Goal: Contribute content

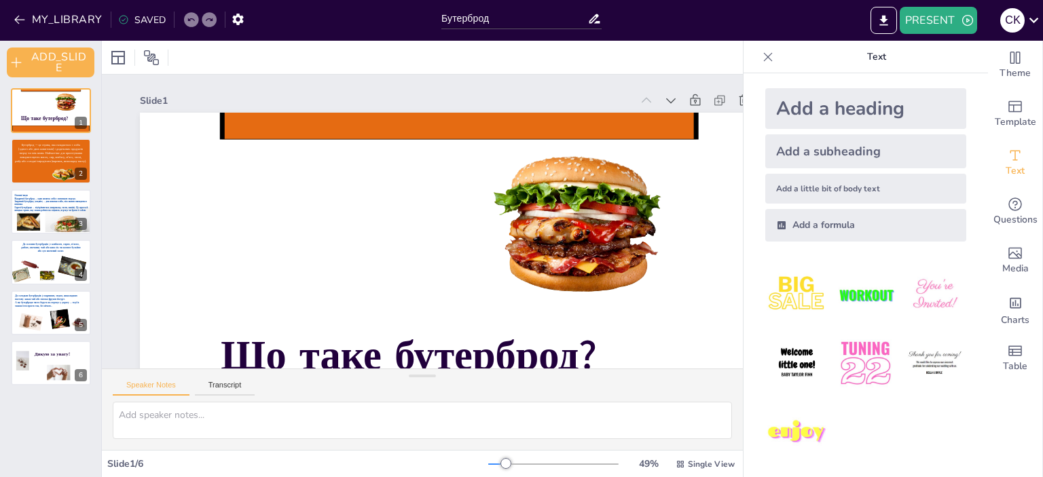
scroll to position [8, 0]
click at [241, 385] on button "Transcript" at bounding box center [225, 388] width 60 height 15
drag, startPoint x: 227, startPoint y: 387, endPoint x: 166, endPoint y: 386, distance: 61.8
click at [166, 386] on button "Speaker Notes" at bounding box center [151, 388] width 77 height 15
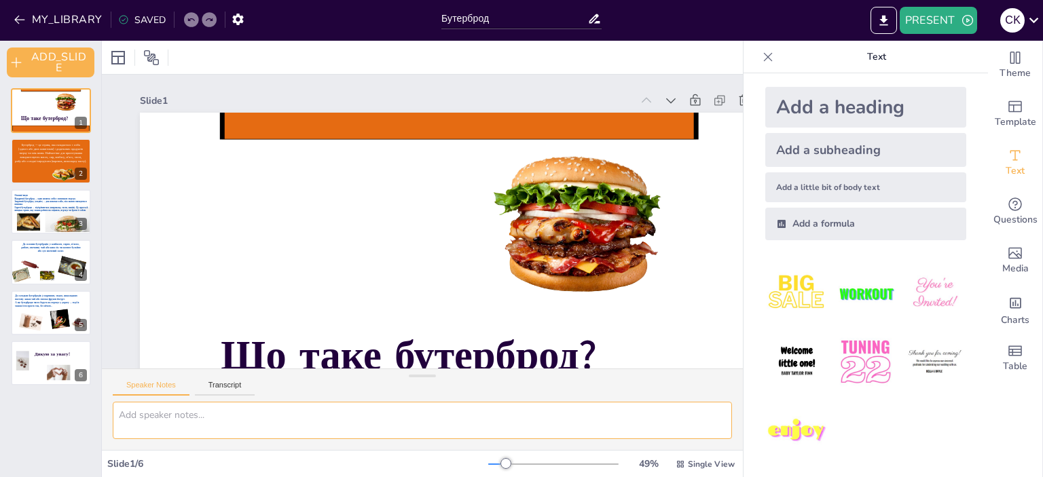
drag, startPoint x: 163, startPoint y: 386, endPoint x: 314, endPoint y: 415, distance: 154.2
click at [314, 415] on textarea at bounding box center [422, 420] width 619 height 37
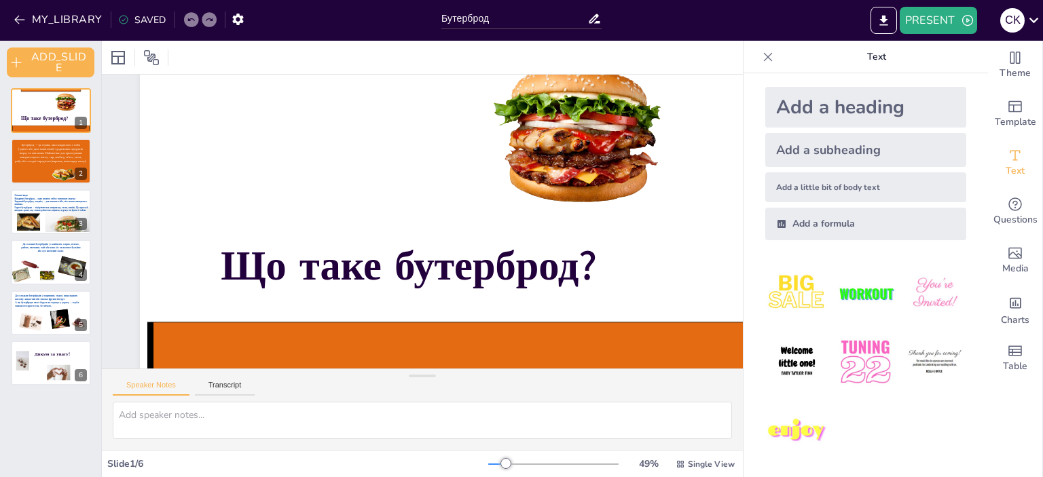
scroll to position [0, 0]
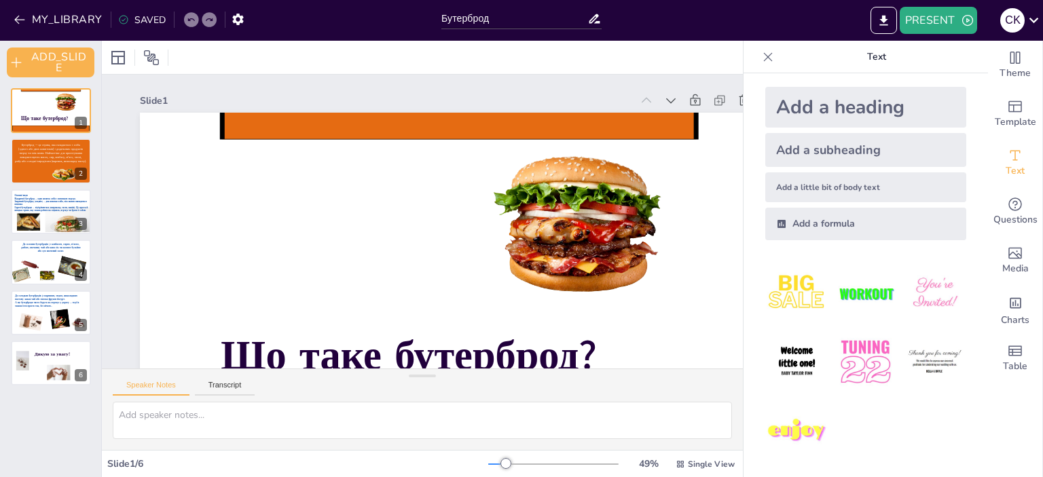
drag, startPoint x: 732, startPoint y: 180, endPoint x: 729, endPoint y: 81, distance: 99.2
click at [729, 81] on div "Slide 1 Що таке бутерброд? Slide 2 Бутерброд — це страва, яка складається з хлі…" at bounding box center [422, 222] width 641 height 294
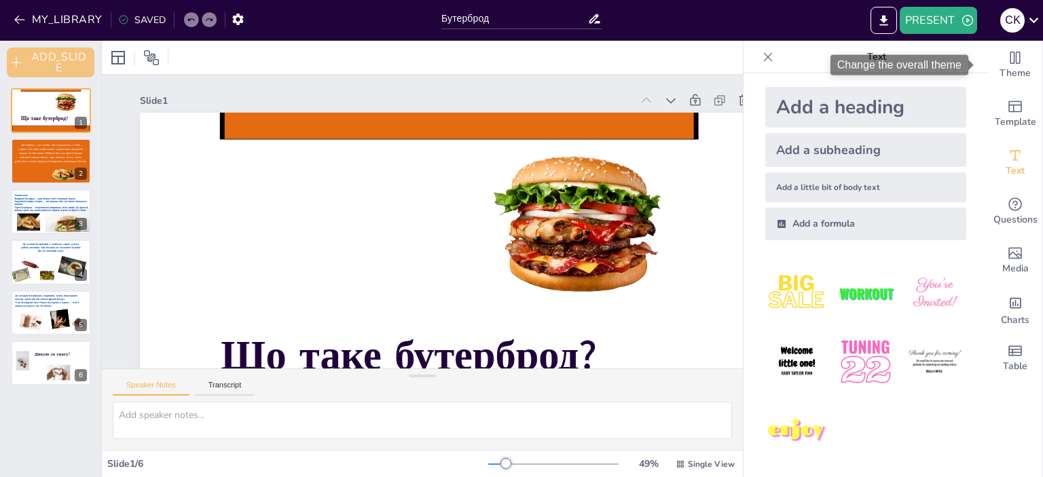
drag, startPoint x: 1009, startPoint y: 58, endPoint x: 31, endPoint y: 61, distance: 978.4
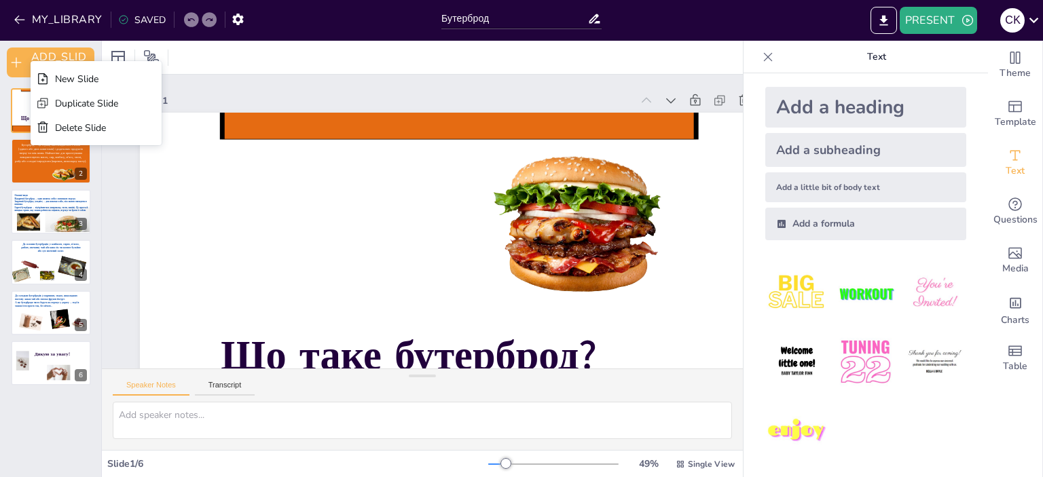
drag, startPoint x: 118, startPoint y: 46, endPoint x: 443, endPoint y: 60, distance: 325.6
click at [443, 60] on div at bounding box center [422, 57] width 641 height 33
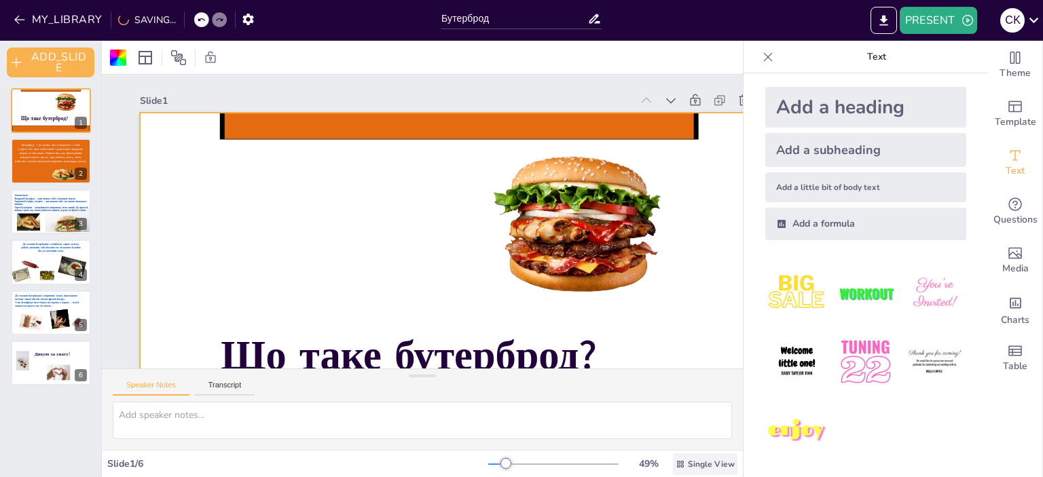
click at [701, 462] on span "Single View" at bounding box center [711, 464] width 47 height 11
click at [677, 462] on icon at bounding box center [680, 463] width 7 height 7
click at [676, 464] on icon at bounding box center [681, 465] width 10 height 10
click at [676, 462] on icon at bounding box center [681, 465] width 10 height 10
click at [682, 409] on span "Single View" at bounding box center [681, 407] width 62 height 13
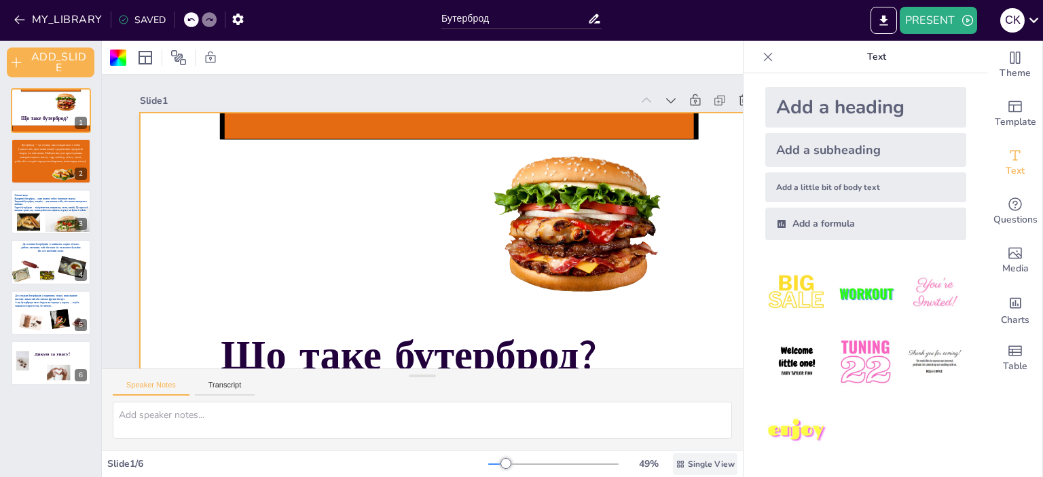
click at [688, 469] on span "Single View" at bounding box center [711, 464] width 47 height 11
click at [688, 463] on span "Single View" at bounding box center [711, 464] width 47 height 11
click at [687, 300] on div at bounding box center [459, 292] width 638 height 359
click at [47, 108] on div at bounding box center [50, 111] width 81 height 46
click at [676, 464] on icon at bounding box center [681, 465] width 10 height 10
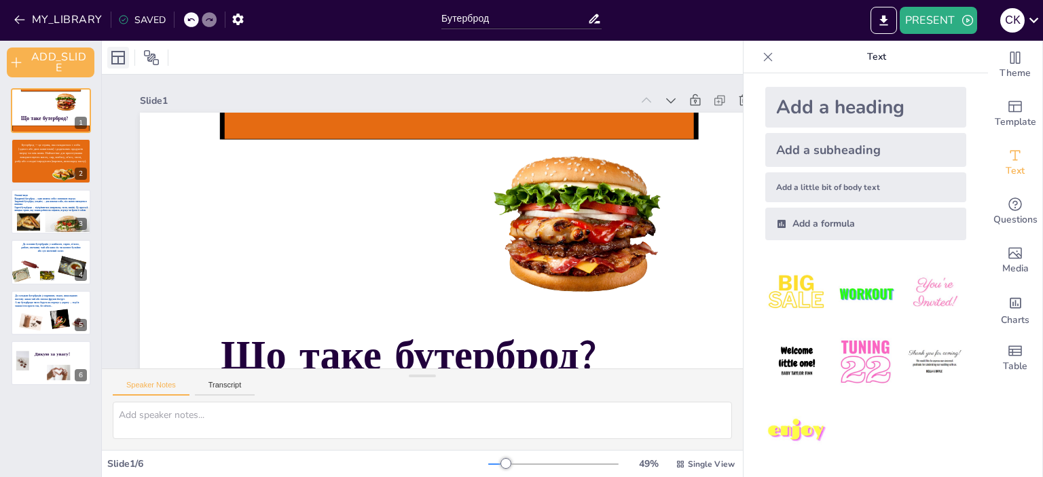
drag, startPoint x: 151, startPoint y: 58, endPoint x: 118, endPoint y: 59, distance: 33.3
drag, startPoint x: 1010, startPoint y: 308, endPoint x: 1009, endPoint y: 352, distance: 44.8
drag, startPoint x: 1009, startPoint y: 352, endPoint x: 677, endPoint y: 386, distance: 333.7
drag, startPoint x: 141, startPoint y: 16, endPoint x: 69, endPoint y: 12, distance: 72.1
drag, startPoint x: 69, startPoint y: 12, endPoint x: 592, endPoint y: 17, distance: 523.5
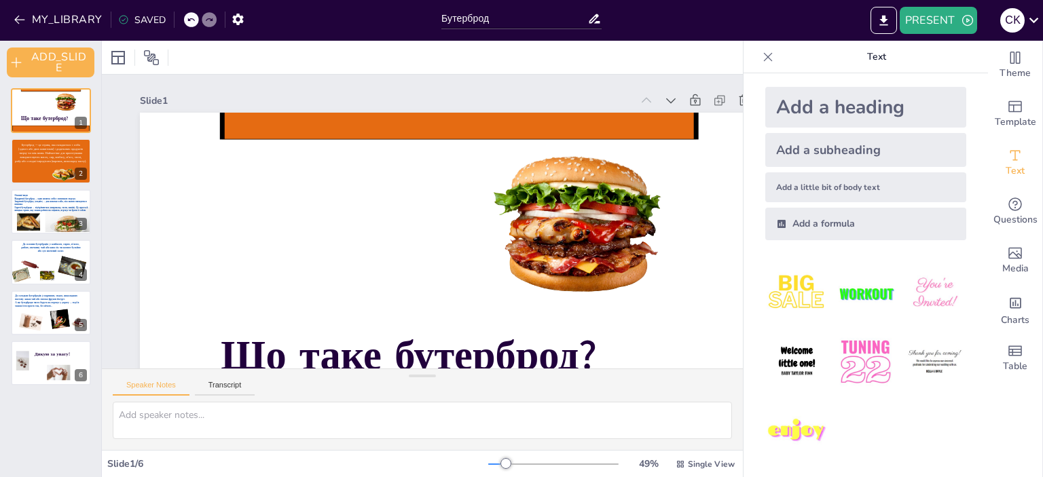
drag, startPoint x: 592, startPoint y: 17, endPoint x: 543, endPoint y: 395, distance: 381.4
drag, startPoint x: 543, startPoint y: 395, endPoint x: 488, endPoint y: 409, distance: 56.2
click at [488, 409] on textarea at bounding box center [422, 420] width 619 height 37
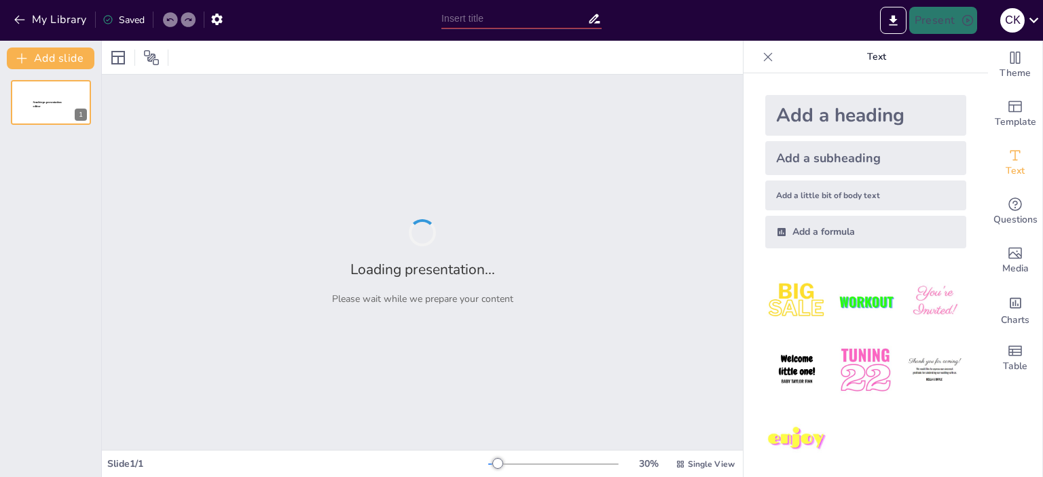
type input "Бутерброд"
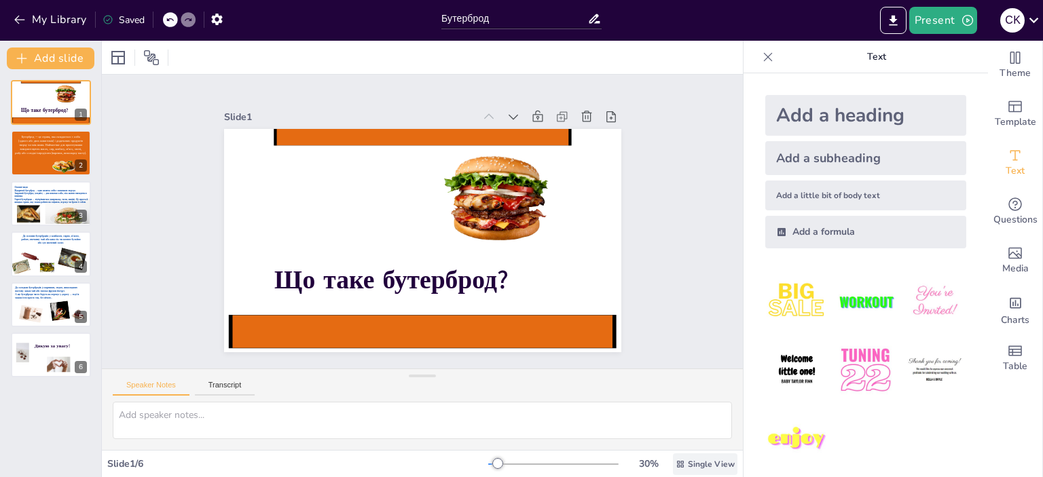
click at [676, 460] on icon at bounding box center [681, 465] width 10 height 10
click at [676, 461] on icon at bounding box center [681, 465] width 10 height 10
click at [677, 466] on icon at bounding box center [680, 463] width 7 height 7
click at [676, 461] on icon at bounding box center [681, 465] width 10 height 10
click at [677, 461] on icon at bounding box center [680, 463] width 7 height 7
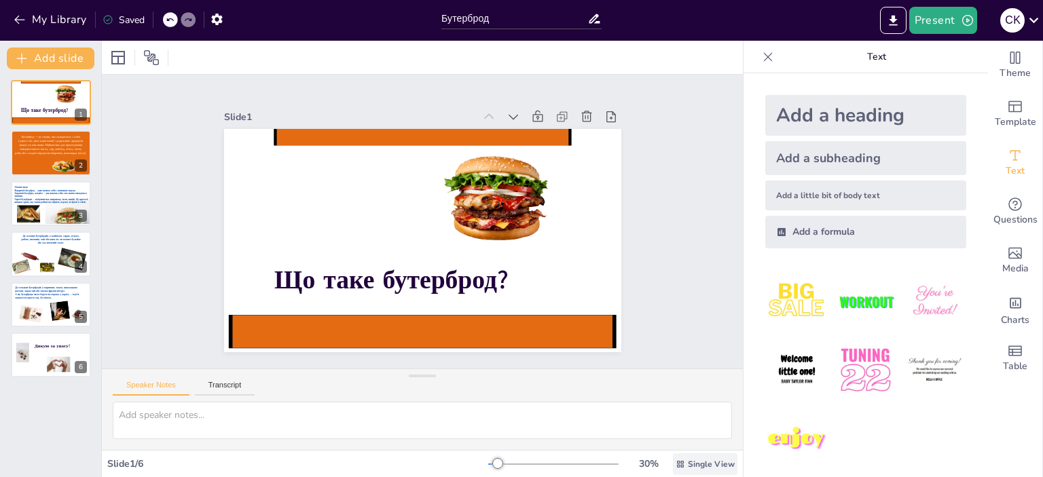
click at [702, 462] on span "Single View" at bounding box center [711, 464] width 47 height 11
click at [676, 462] on div "Single View" at bounding box center [705, 465] width 65 height 22
click at [676, 461] on icon at bounding box center [681, 465] width 10 height 10
click at [676, 462] on icon at bounding box center [681, 465] width 10 height 10
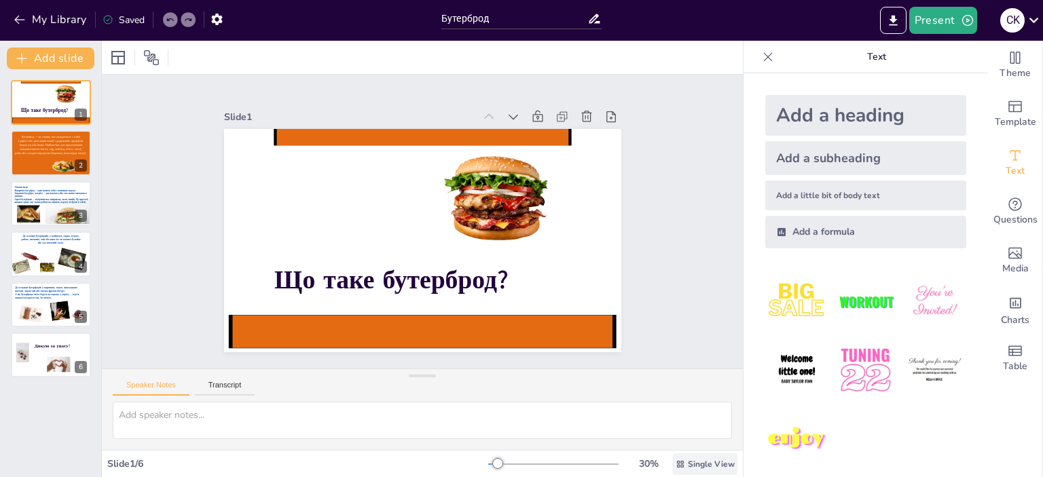
click at [693, 460] on span "Single View" at bounding box center [711, 464] width 47 height 11
click at [673, 462] on div "Single View" at bounding box center [705, 465] width 65 height 22
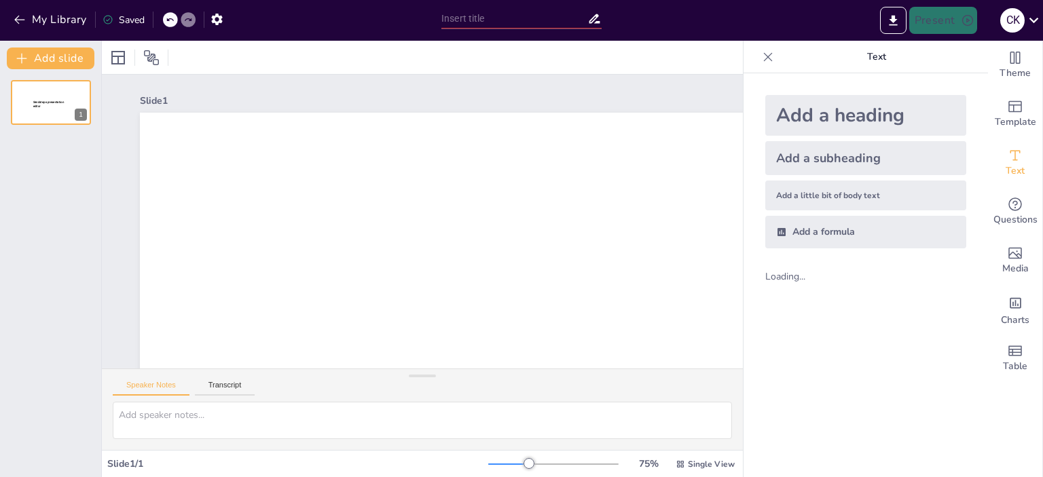
type input "Бутерброд"
